Goal: Book appointment/travel/reservation

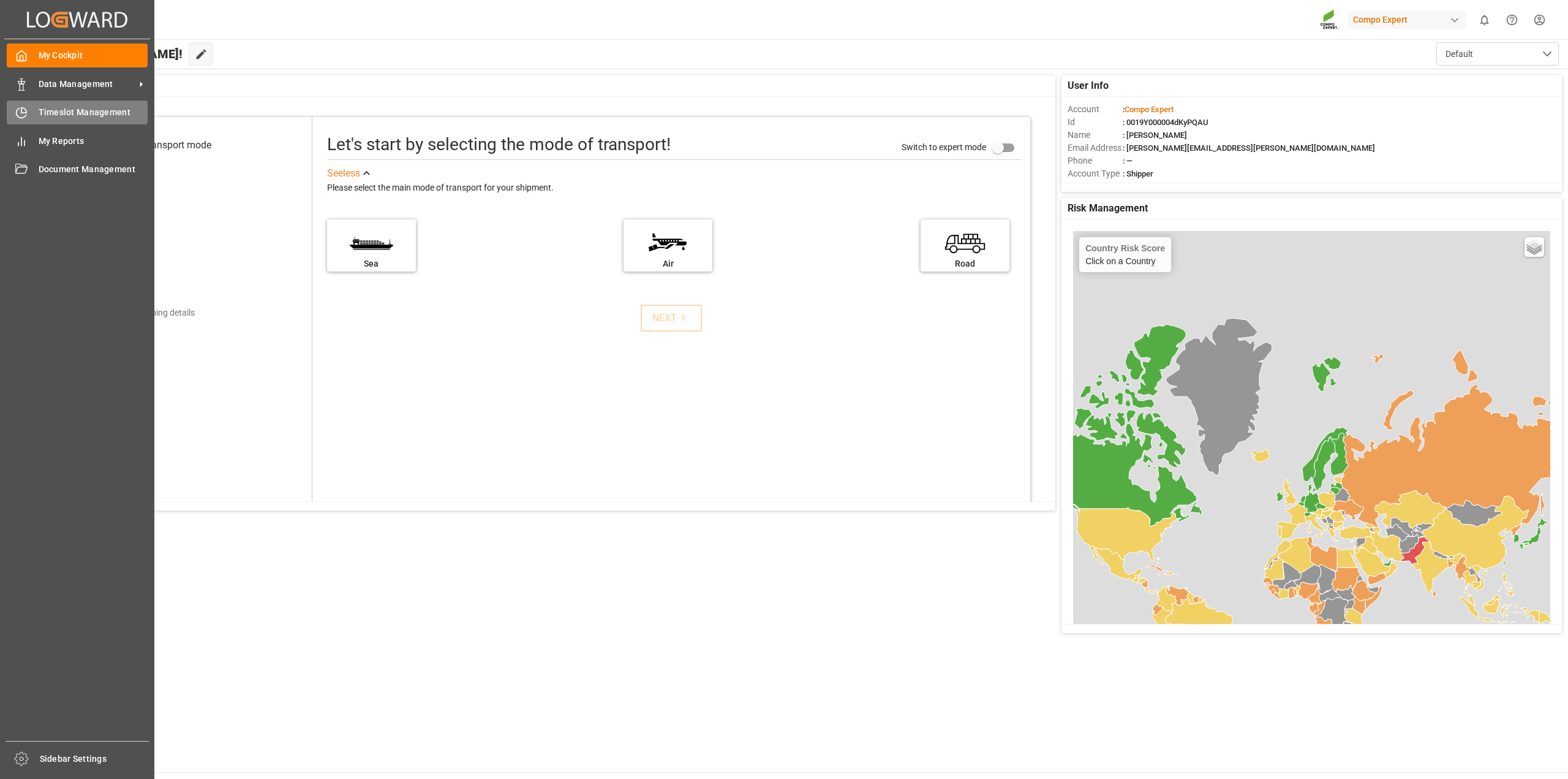
click at [66, 117] on span "Timeslot Management" at bounding box center [94, 112] width 110 height 13
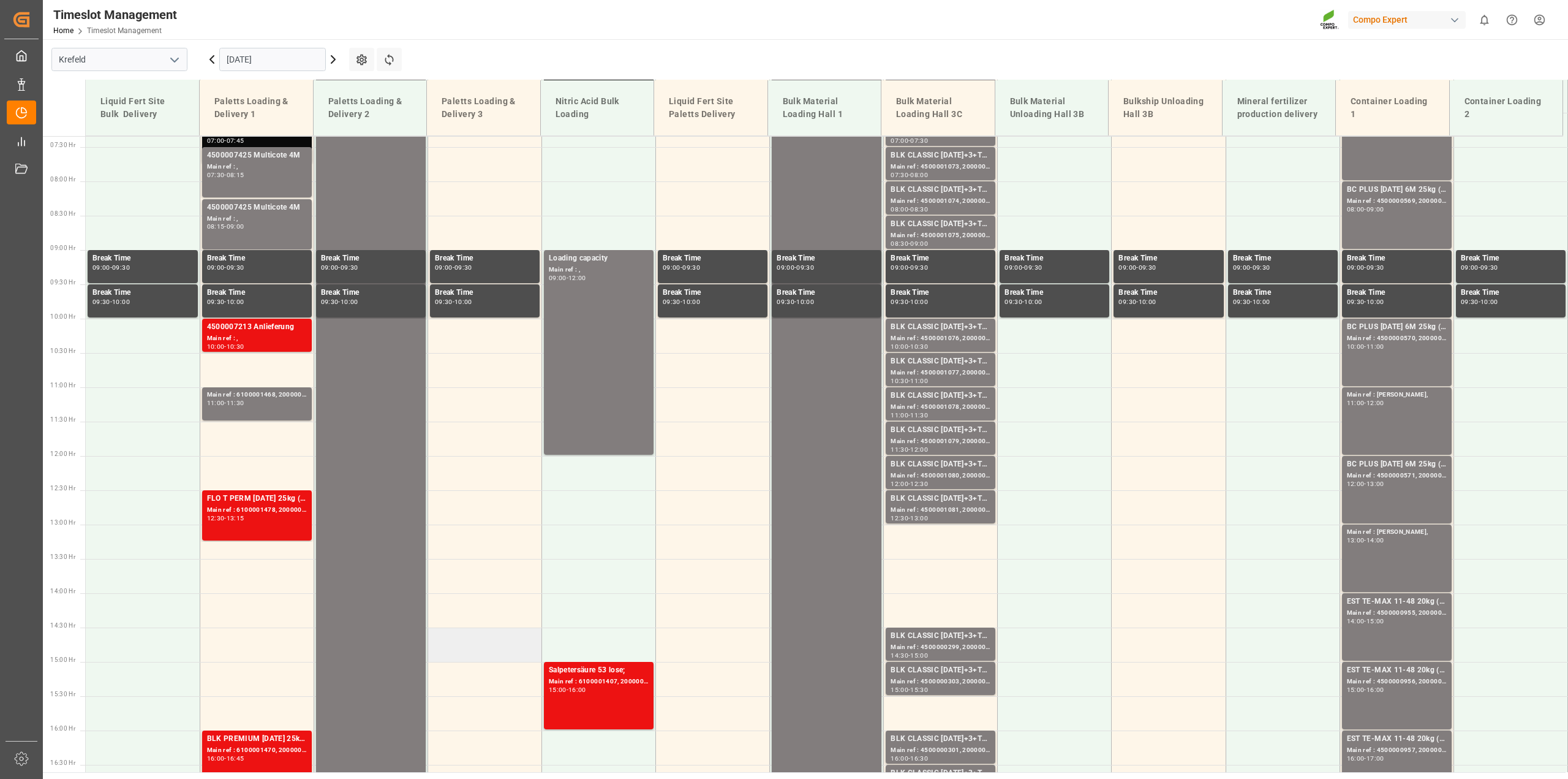
scroll to position [486, 0]
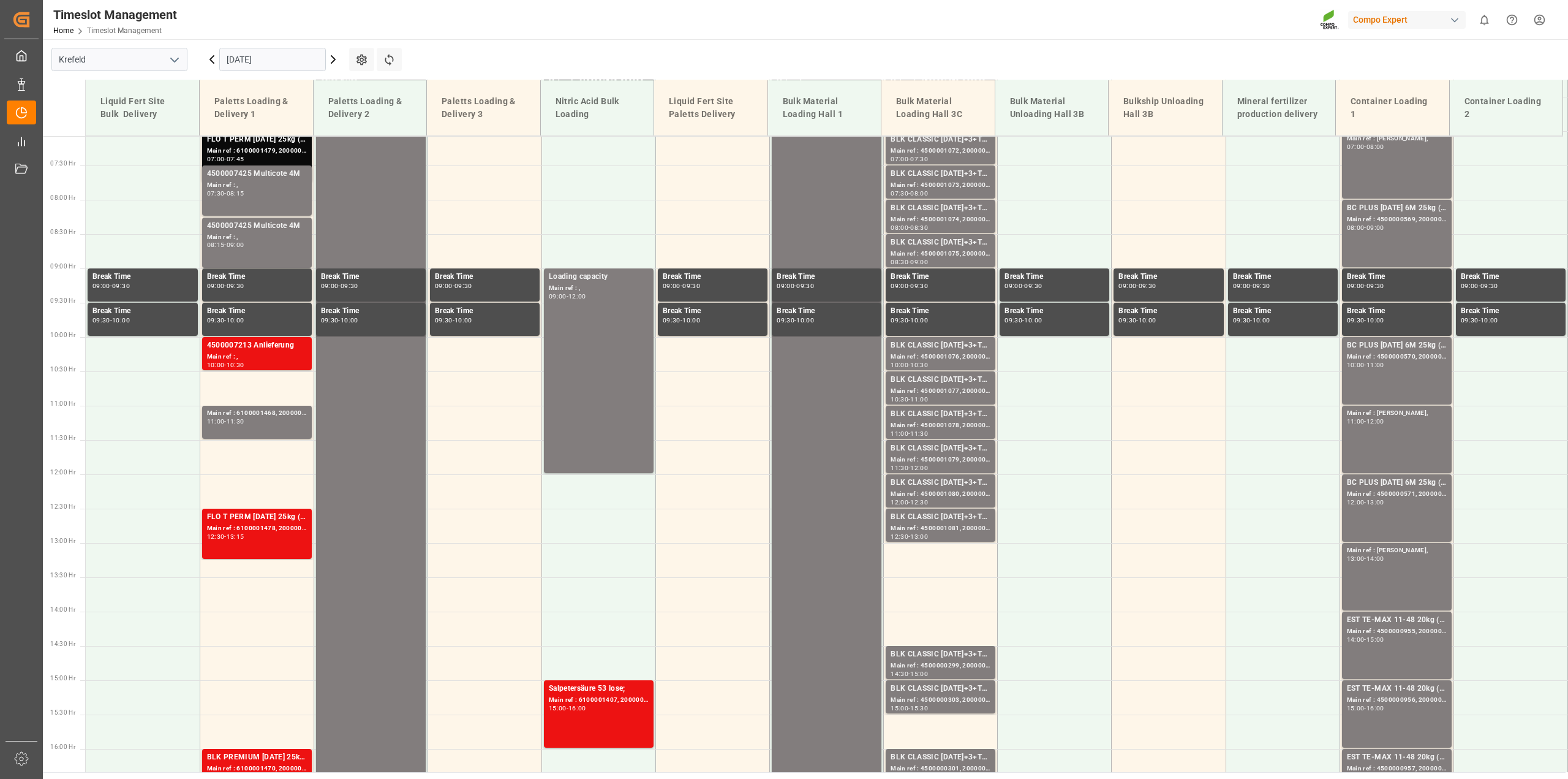
click at [319, 63] on input "01.09.2025" at bounding box center [272, 60] width 106 height 23
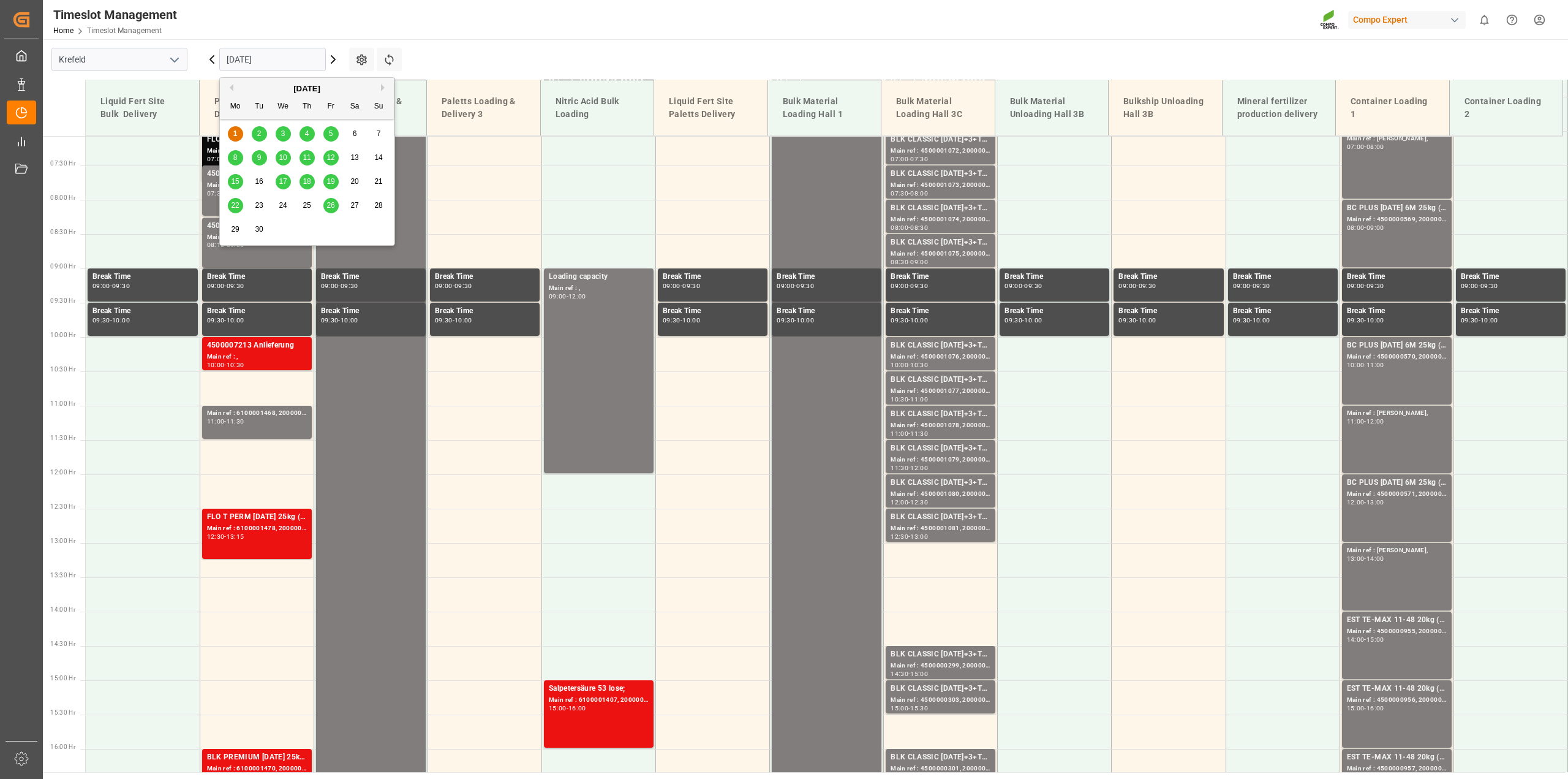
click at [261, 131] on span "2" at bounding box center [260, 133] width 4 height 9
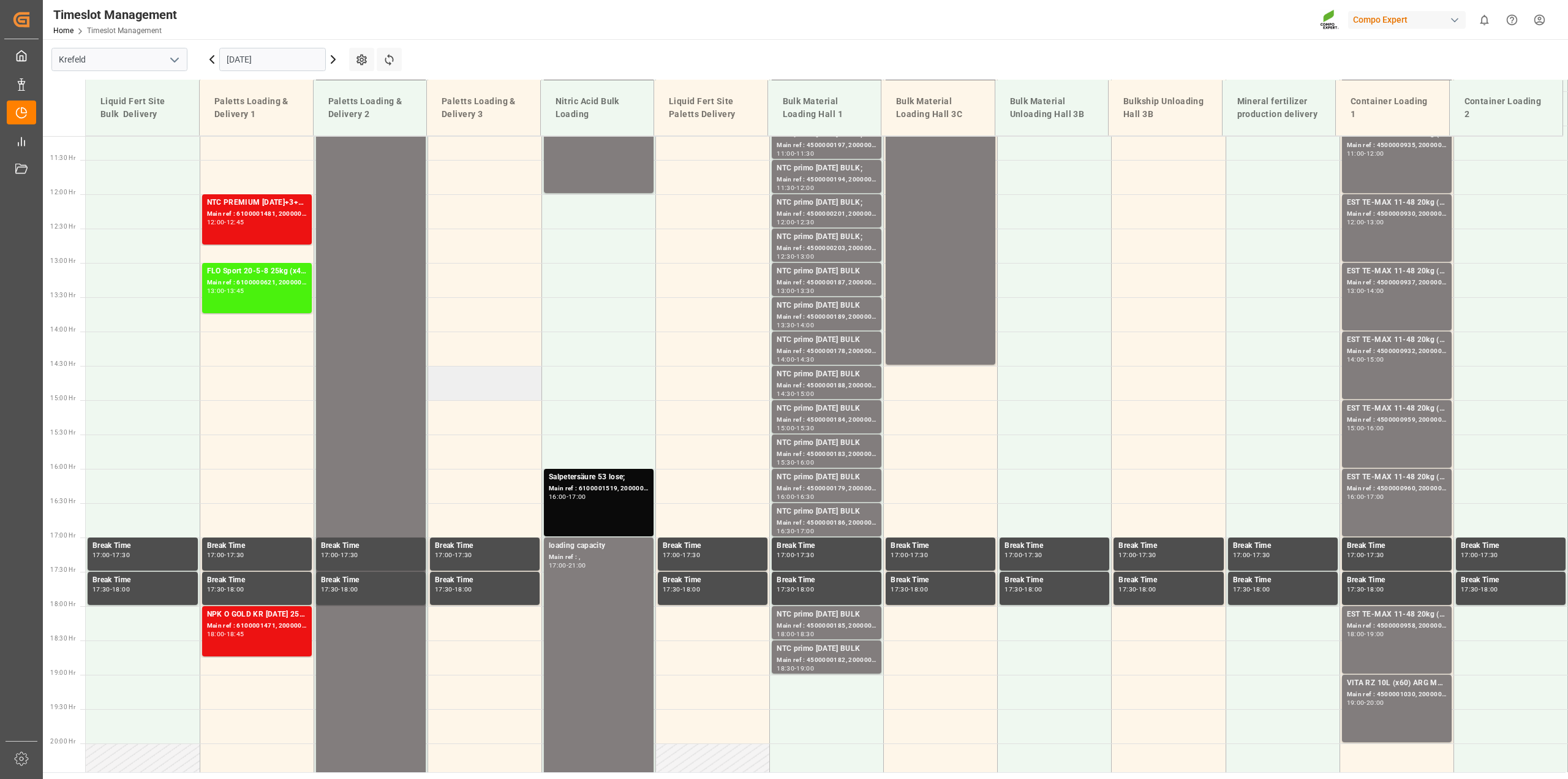
scroll to position [792, 0]
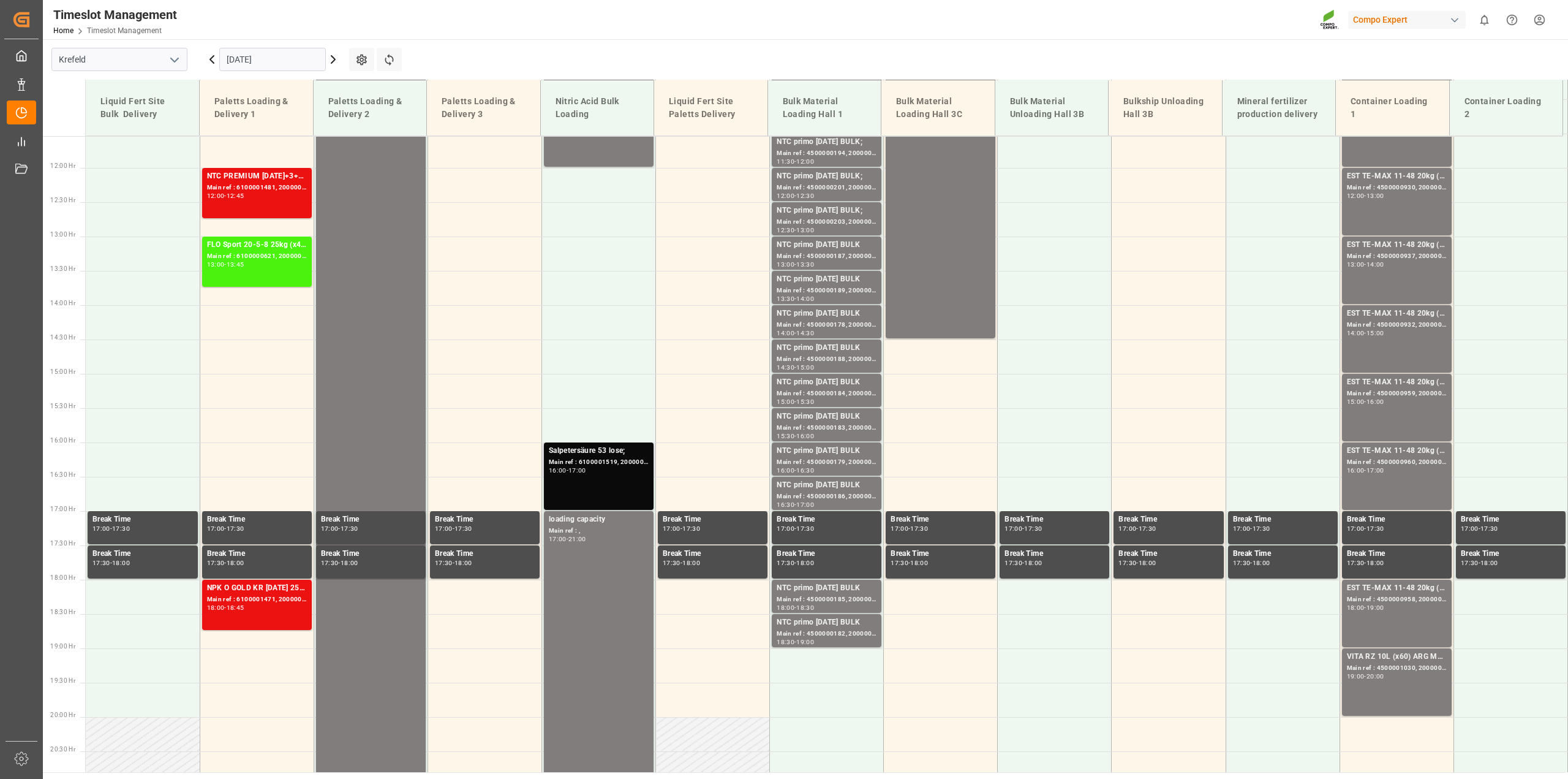
click at [619, 460] on div "Main ref : 6100001519, 2000001339;" at bounding box center [598, 462] width 99 height 11
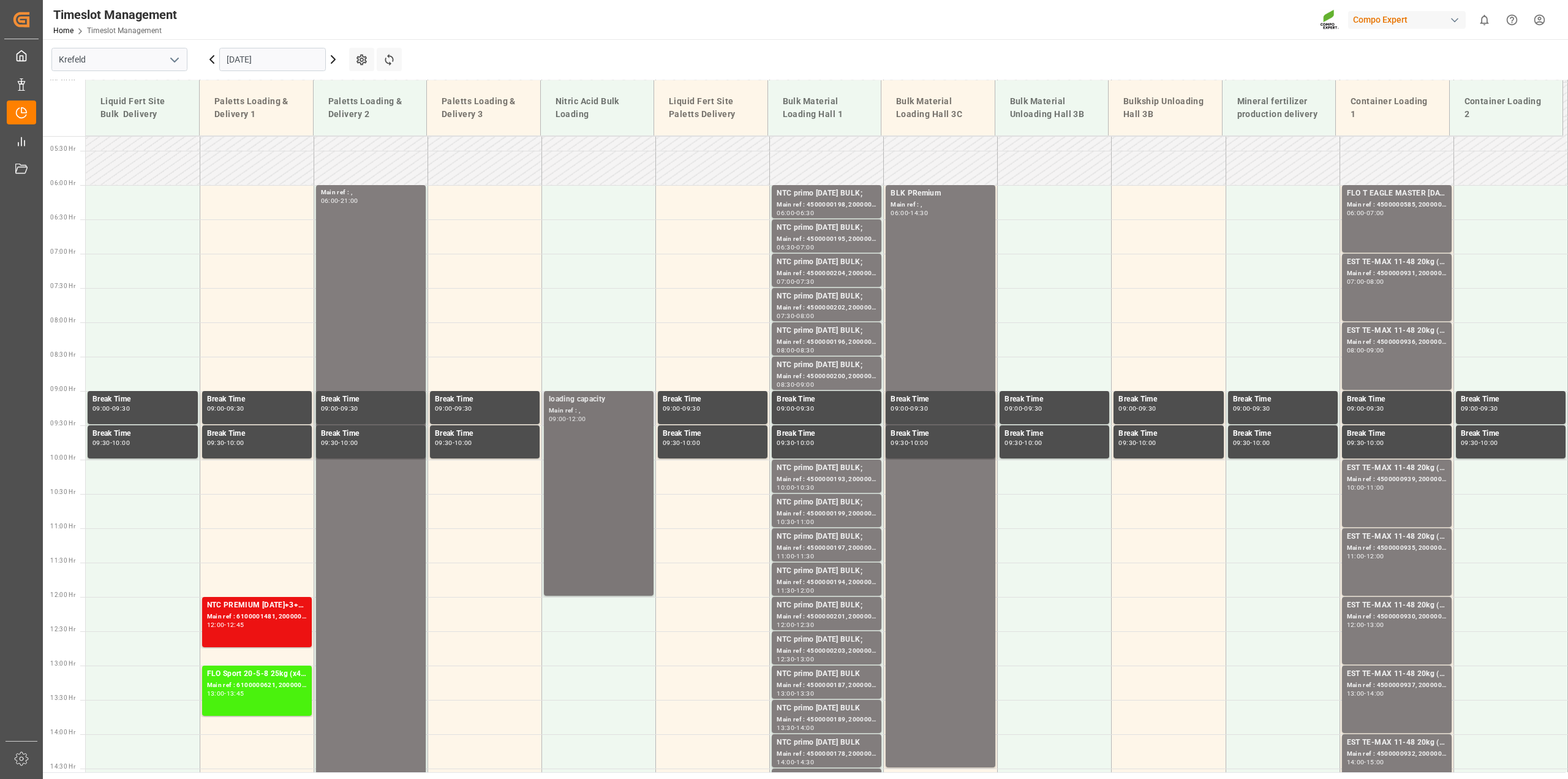
scroll to position [608, 0]
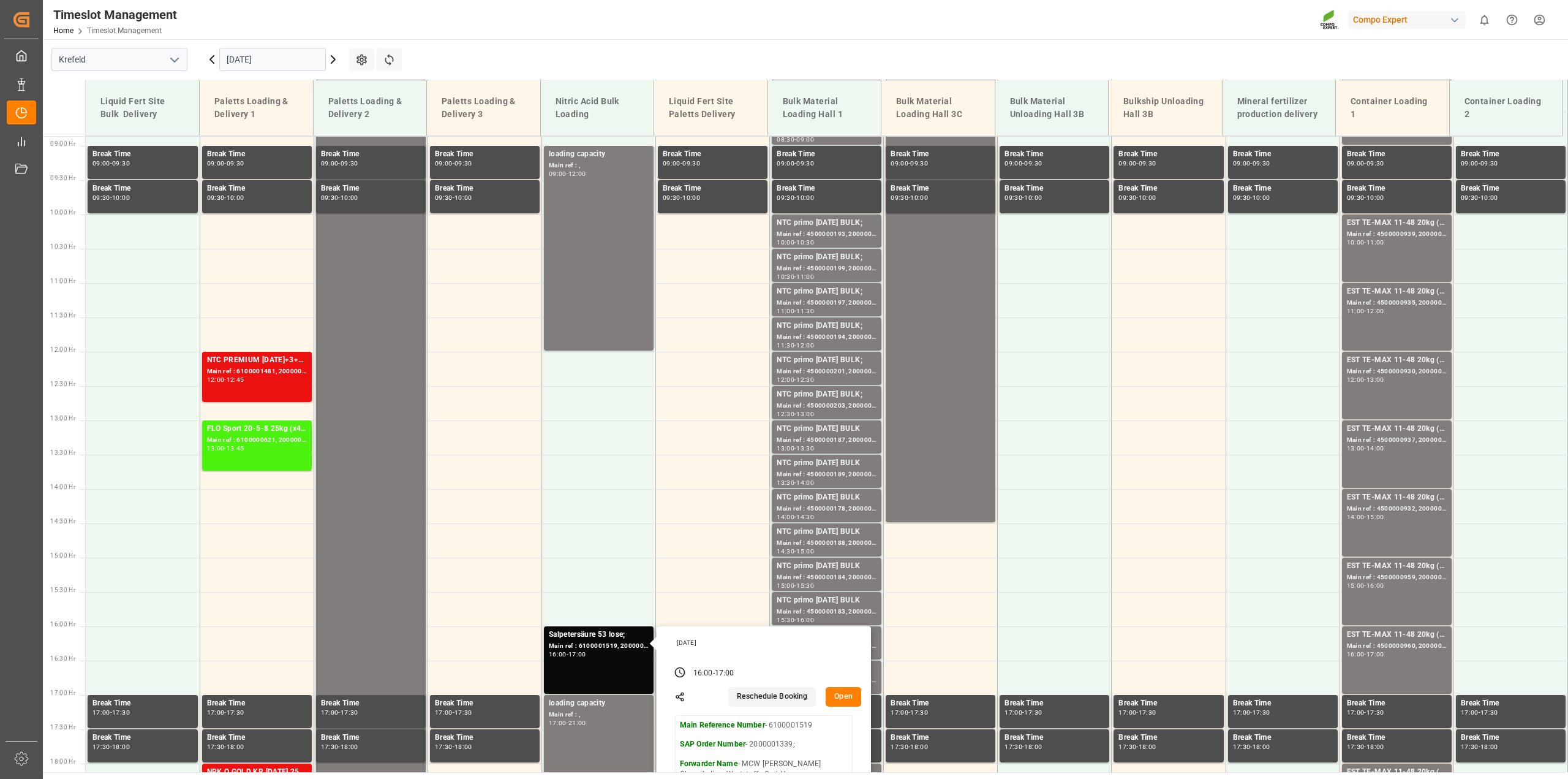
click at [321, 60] on input "02.09.2025" at bounding box center [272, 60] width 106 height 23
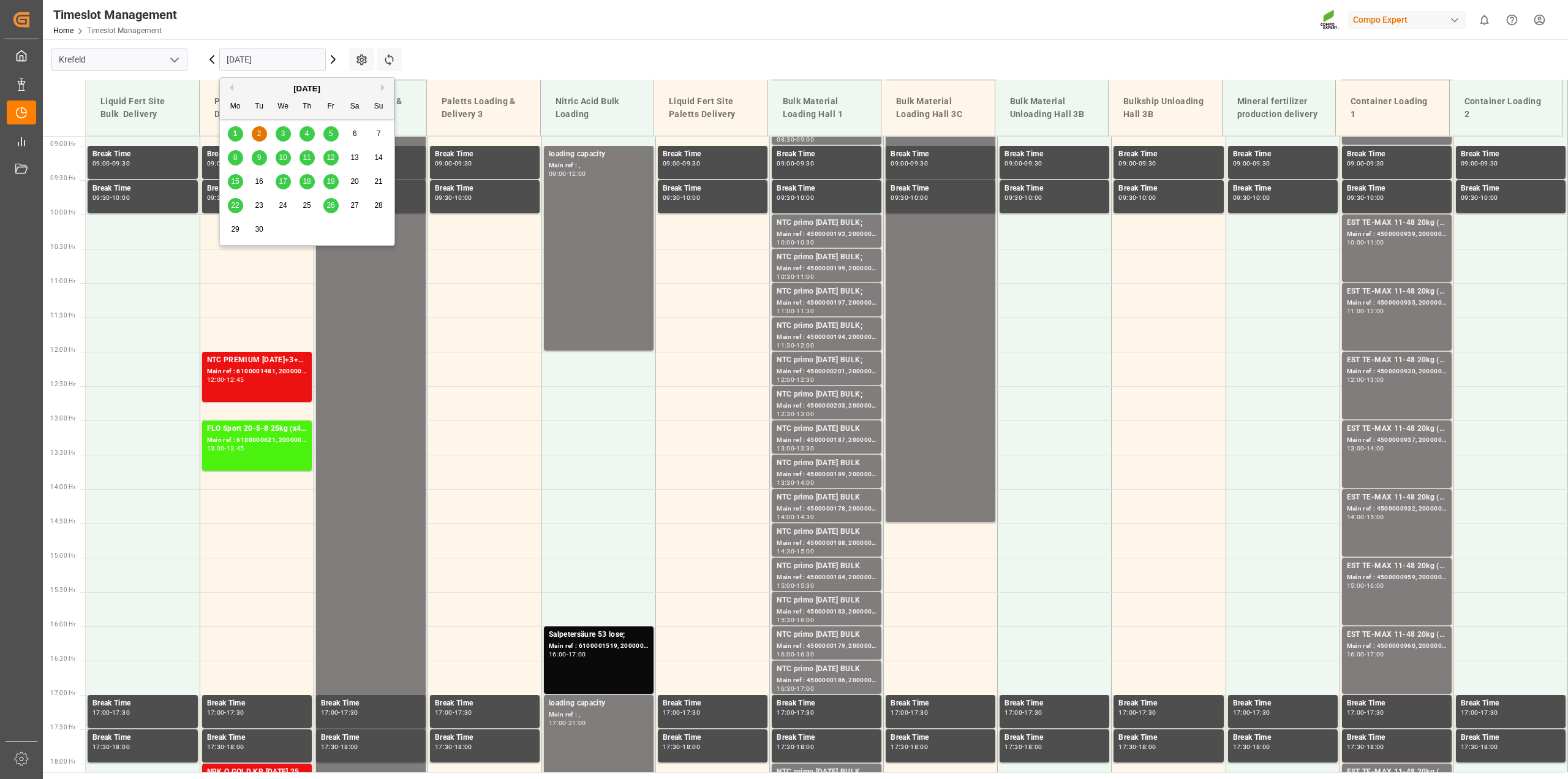
click at [239, 137] on div "1" at bounding box center [235, 133] width 15 height 14
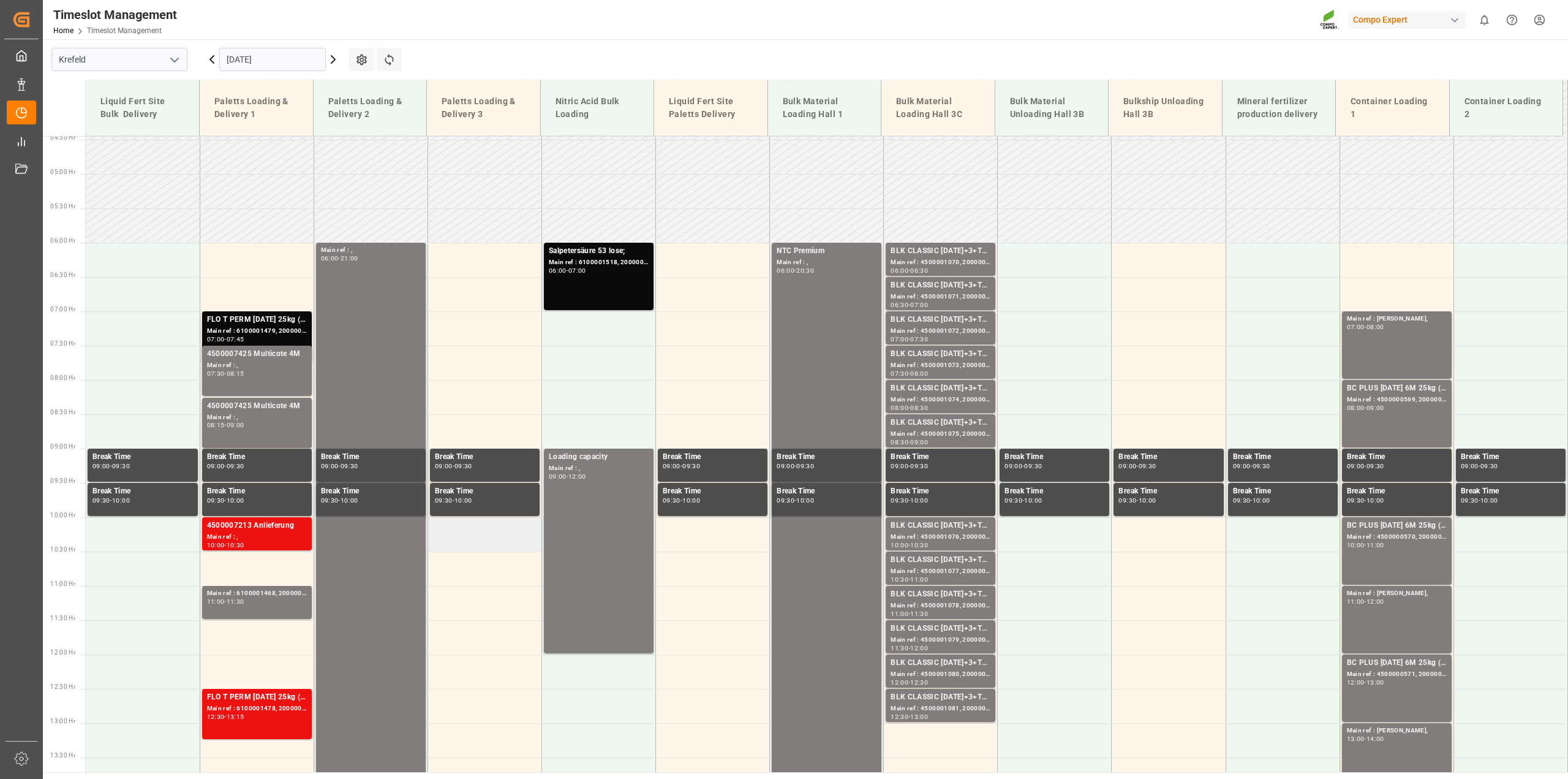
scroll to position [301, 0]
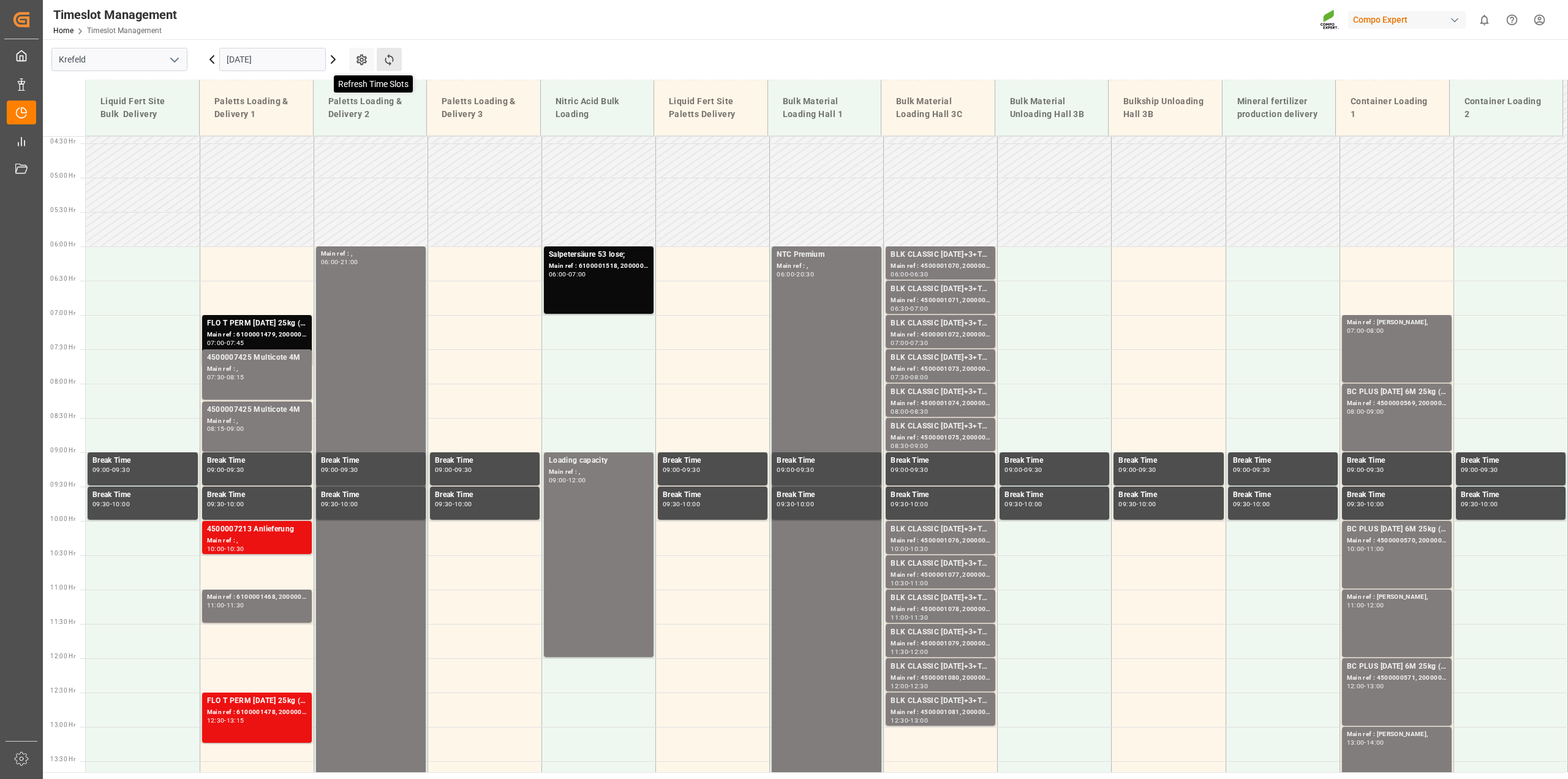
click at [392, 62] on icon at bounding box center [389, 59] width 13 height 13
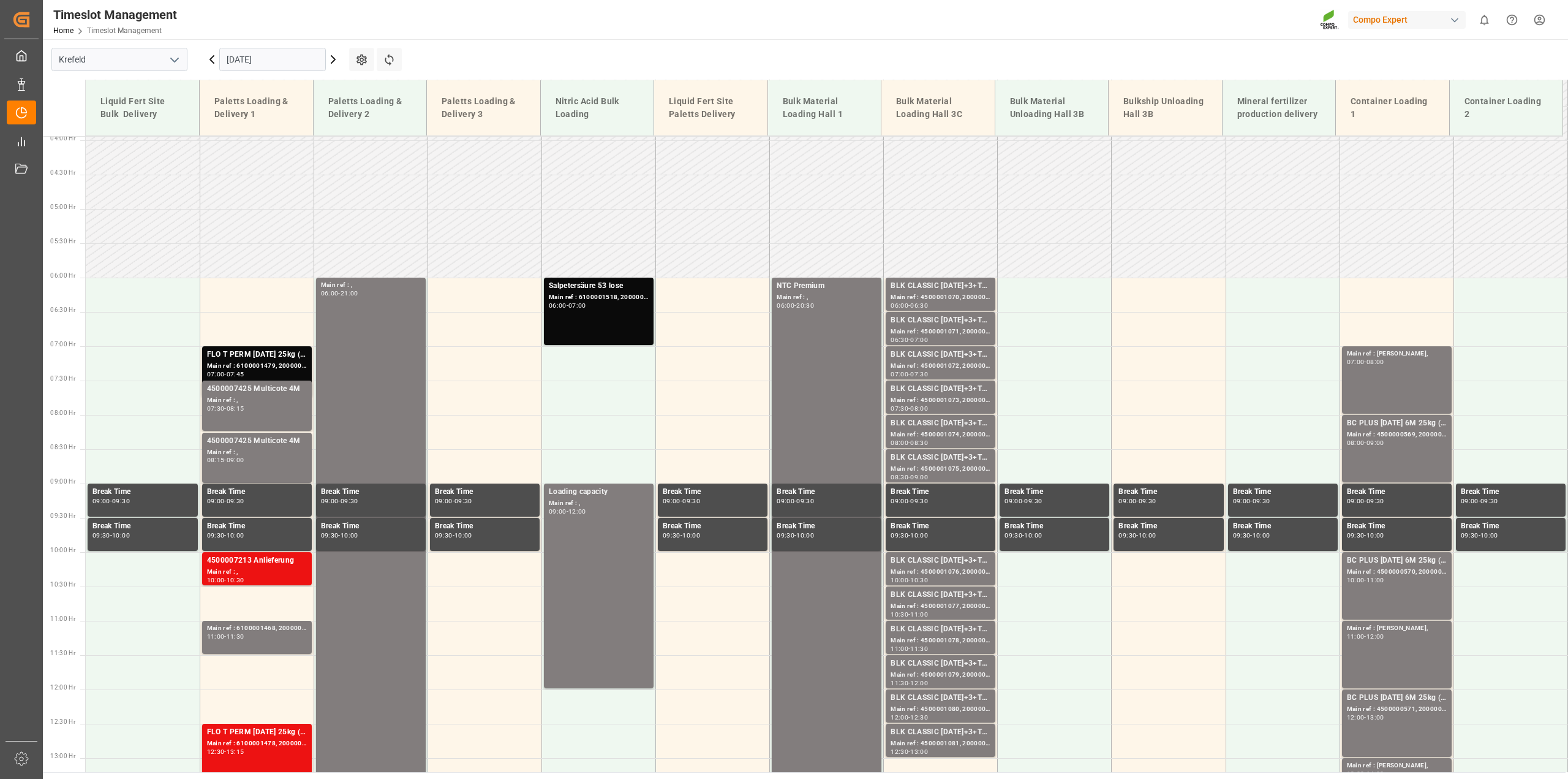
scroll to position [486, 0]
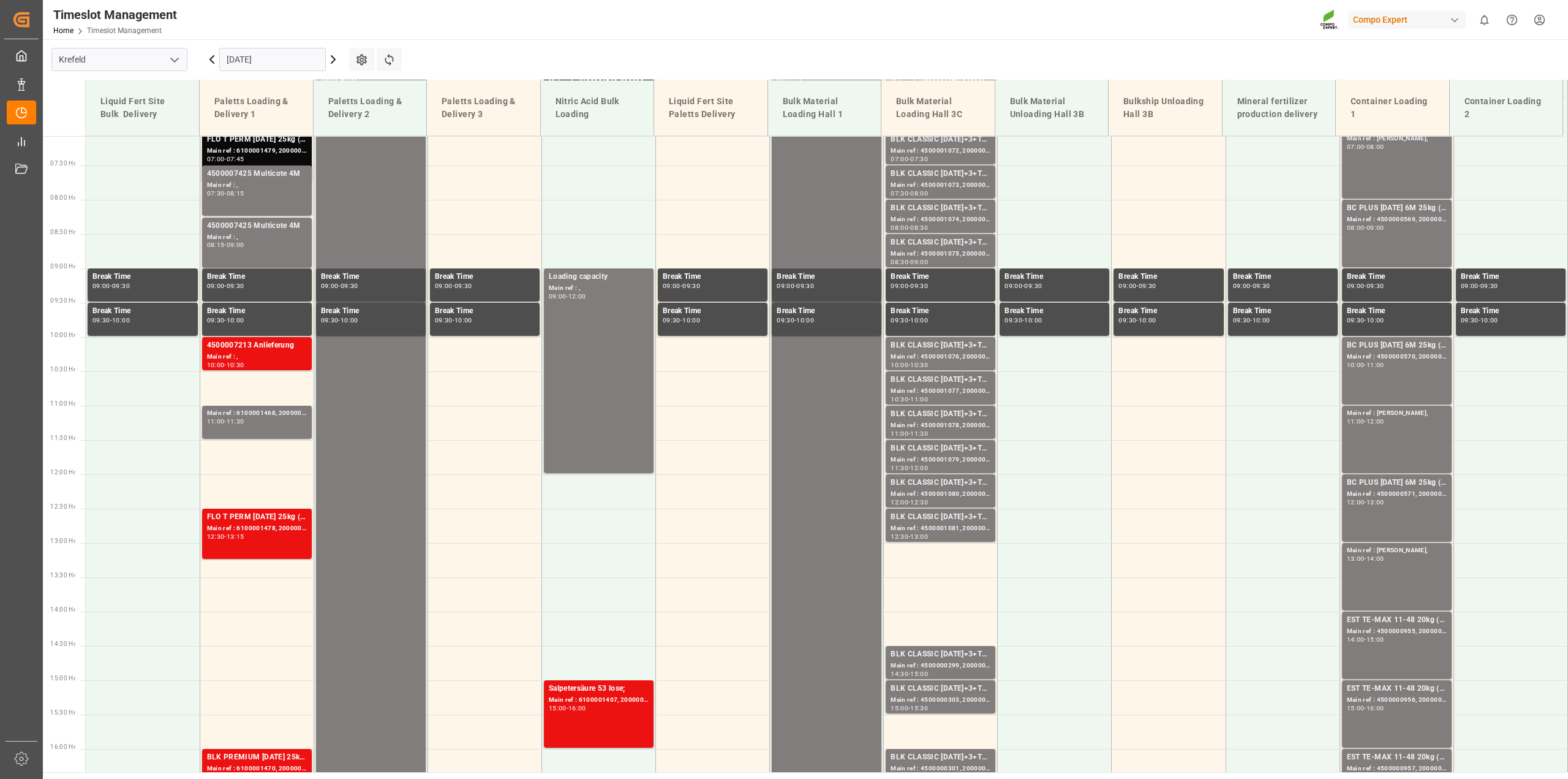
click at [329, 60] on icon at bounding box center [333, 59] width 14 height 14
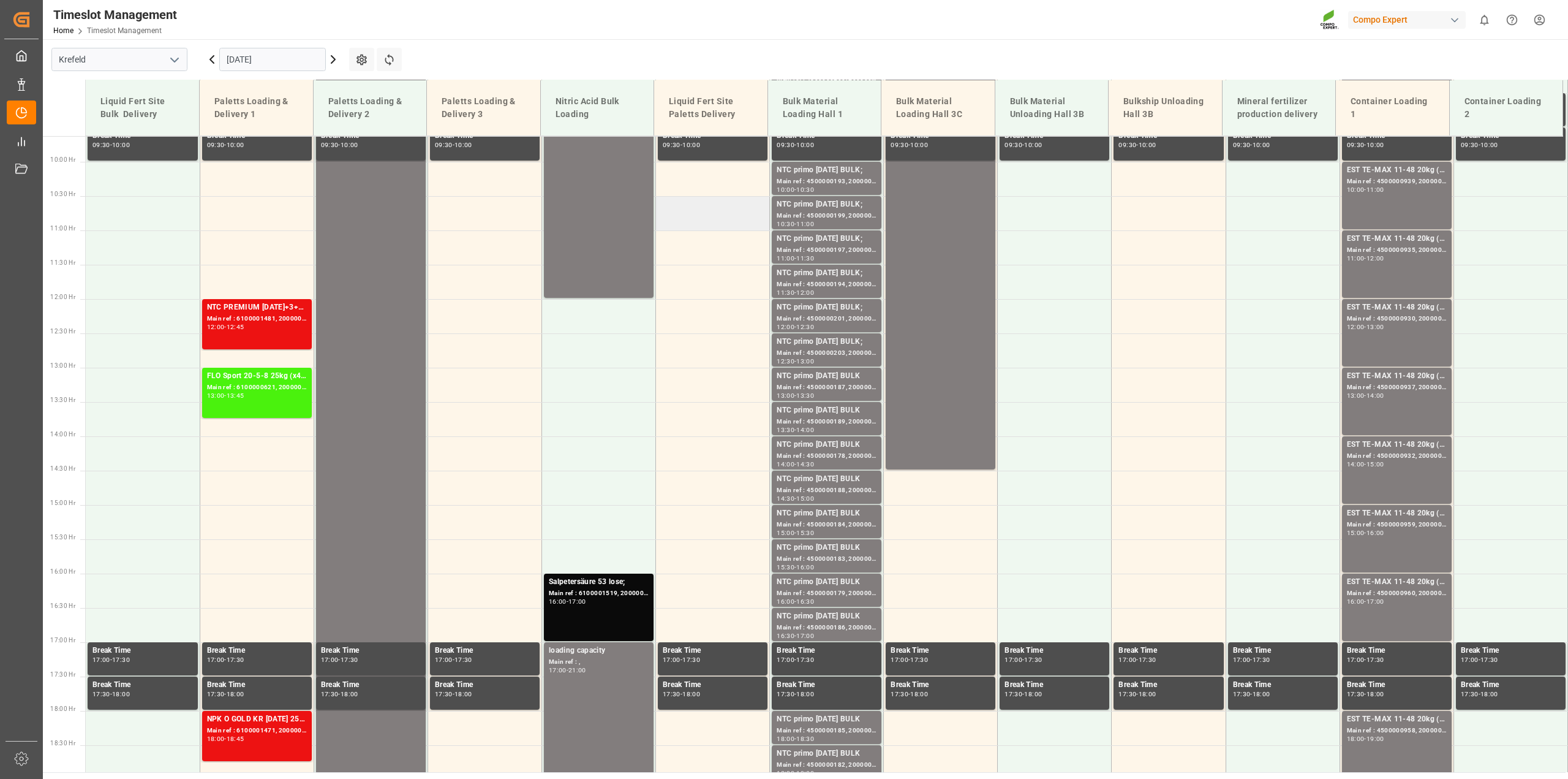
scroll to position [669, 0]
